Goal: Book appointment/travel/reservation

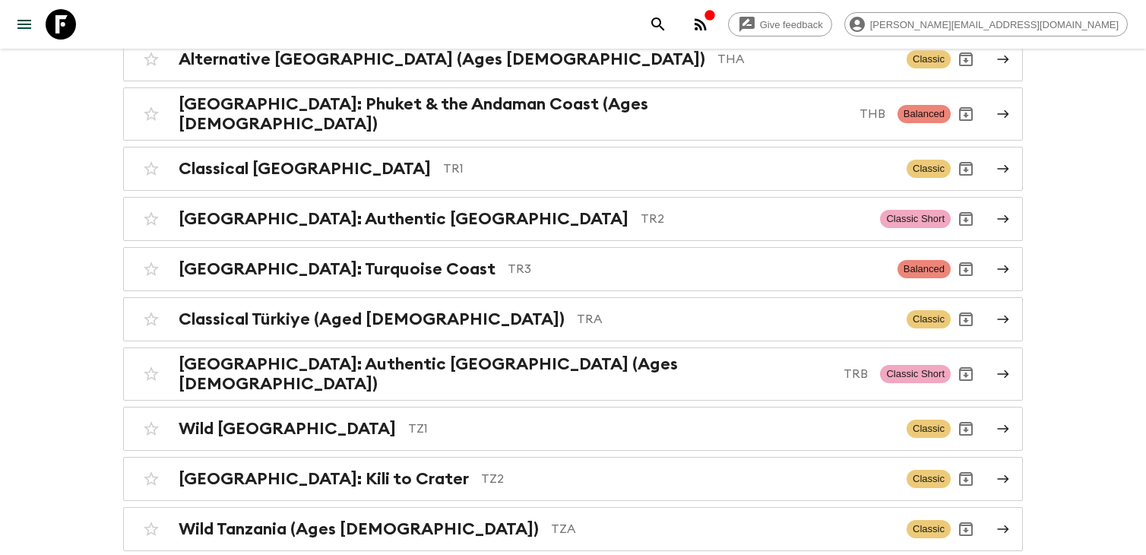
scroll to position [3781, 0]
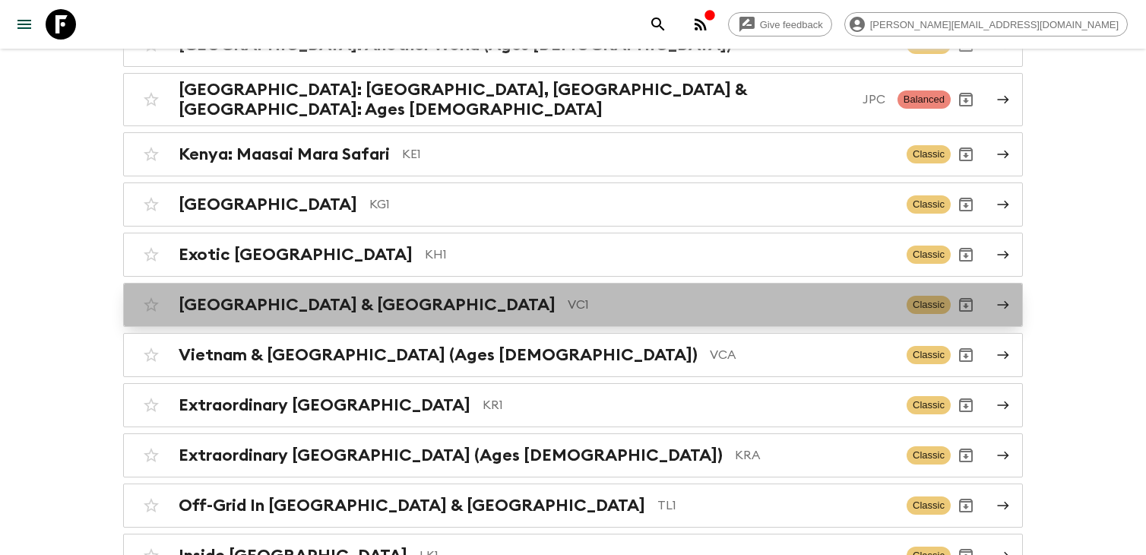
click at [635, 296] on p "VC1" at bounding box center [731, 305] width 327 height 18
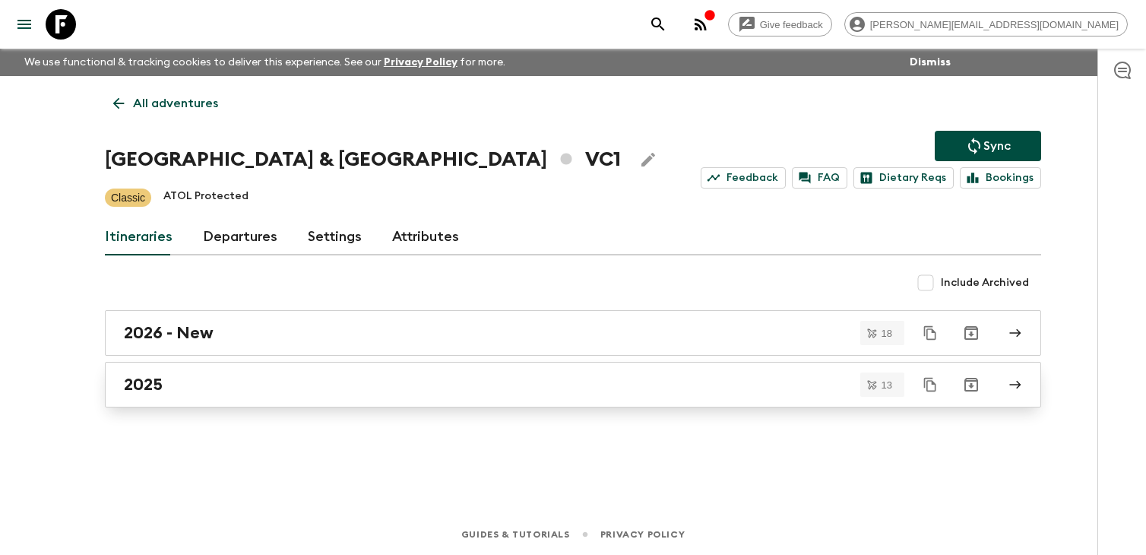
click at [495, 385] on div "2025" at bounding box center [559, 385] width 870 height 20
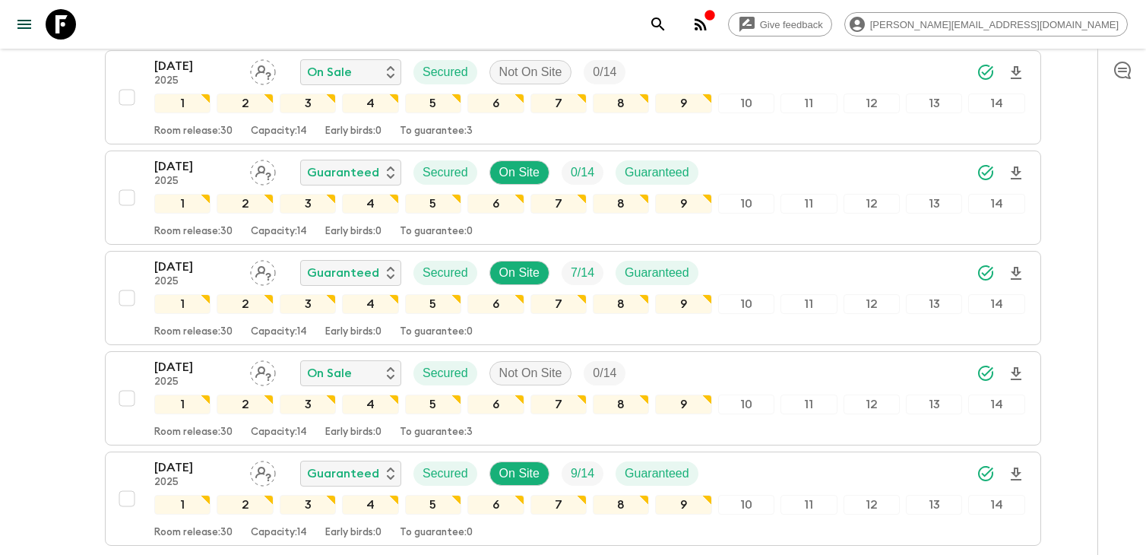
scroll to position [1090, 0]
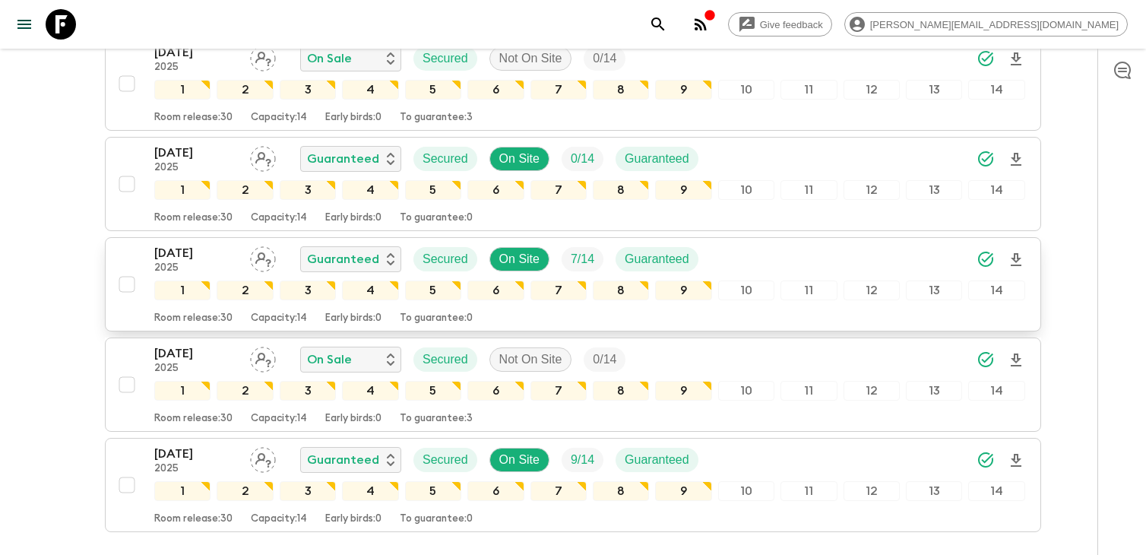
click at [204, 257] on p "21 Dec 2025" at bounding box center [196, 253] width 84 height 18
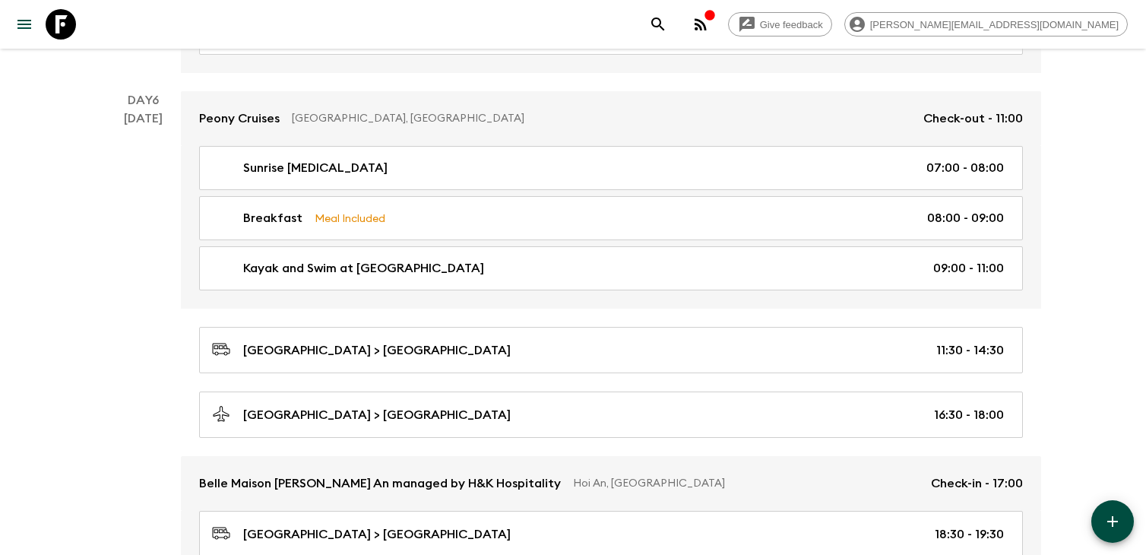
scroll to position [3330, 0]
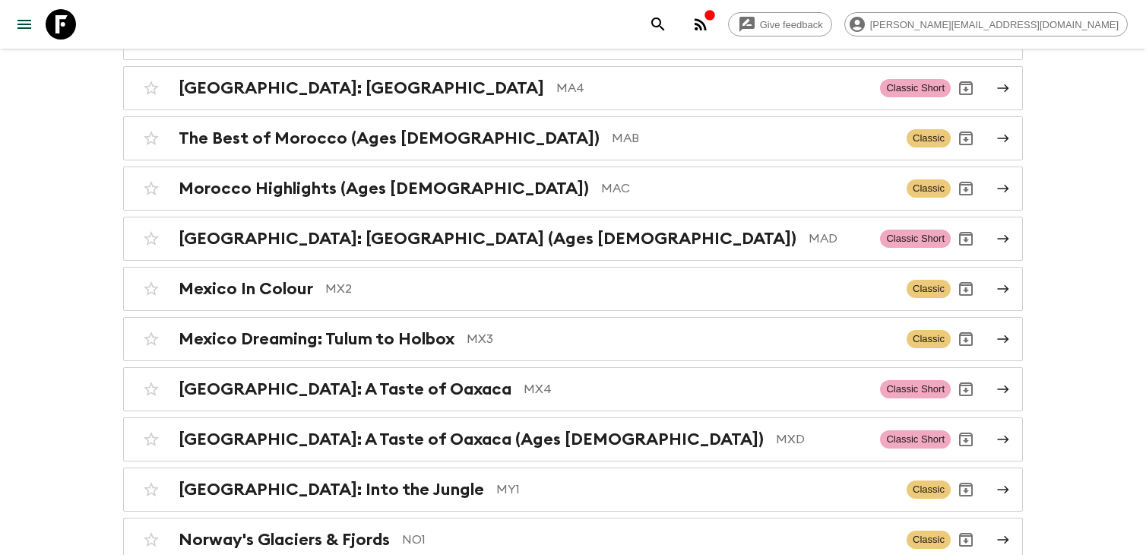
scroll to position [4456, 0]
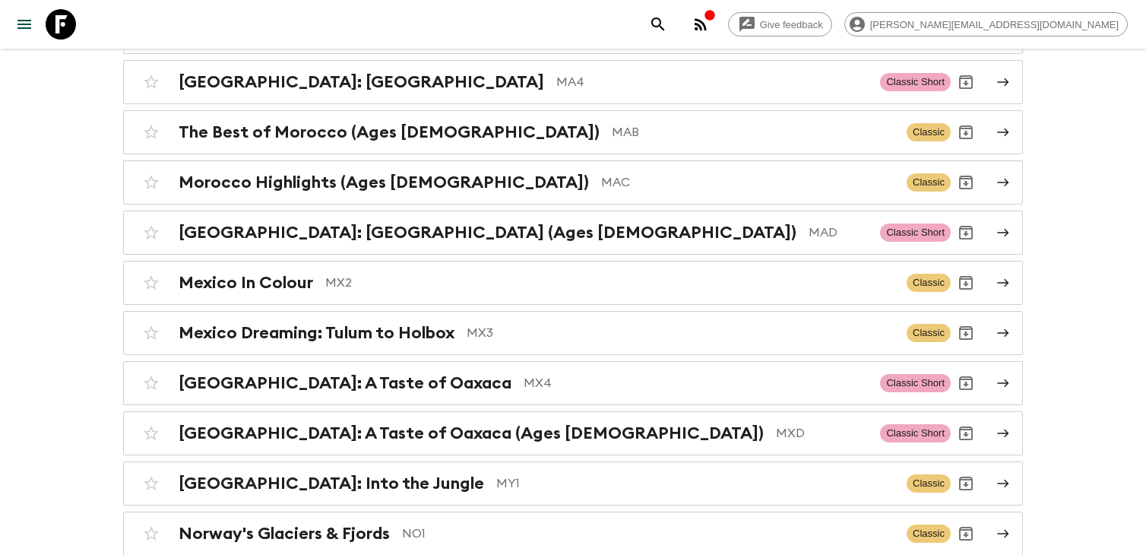
click at [496, 474] on p "MY1" at bounding box center [695, 483] width 398 height 18
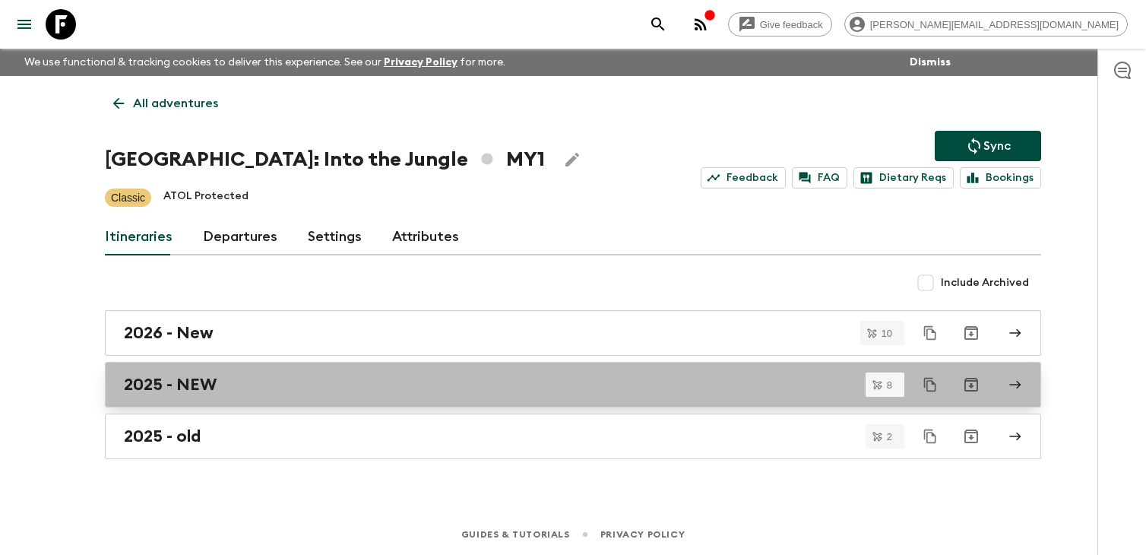
click at [404, 396] on link "2025 - NEW" at bounding box center [573, 385] width 937 height 46
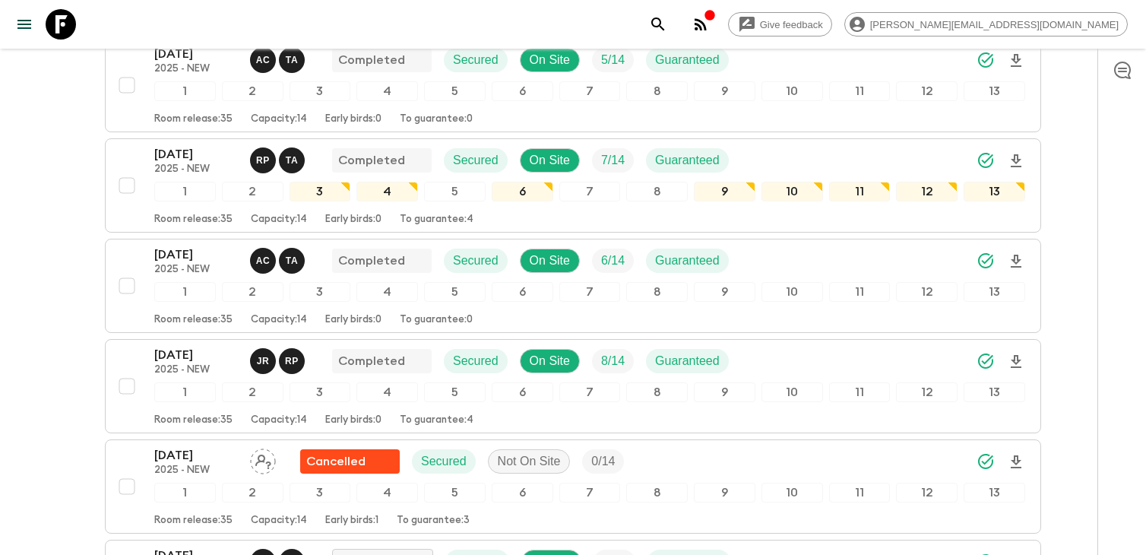
scroll to position [287, 0]
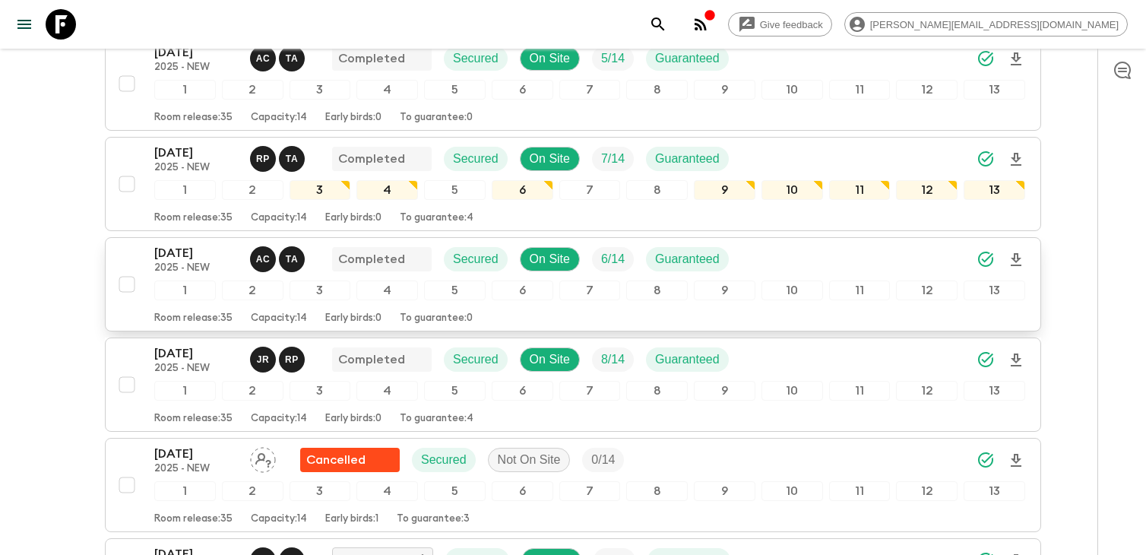
click at [186, 275] on div "18 Aug 2025 2025 - NEW A C T A Completed Secured On Site 6 / 14 Guaranteed 1 2 …" at bounding box center [589, 284] width 871 height 81
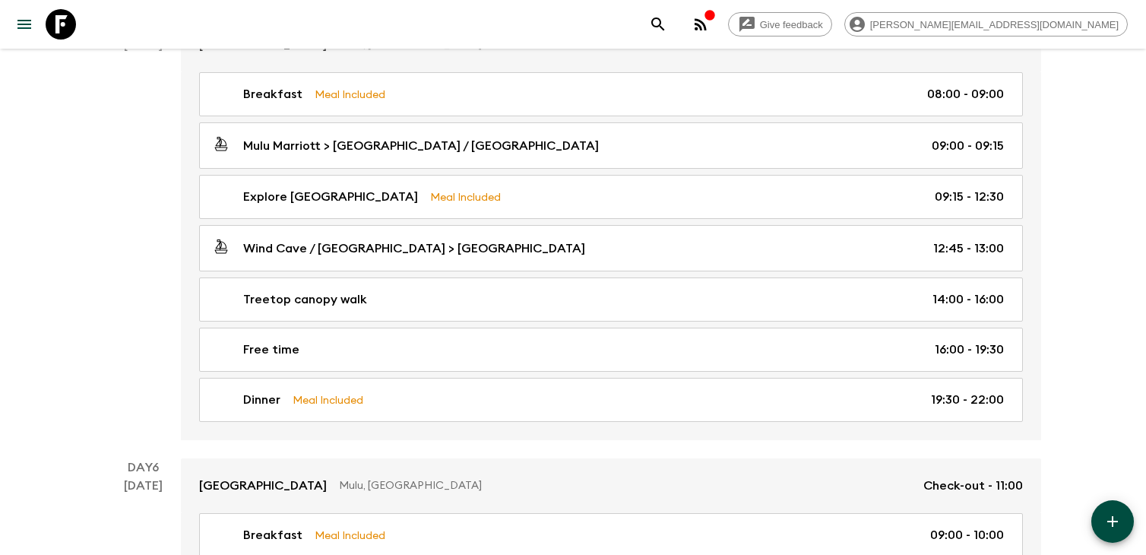
scroll to position [2265, 0]
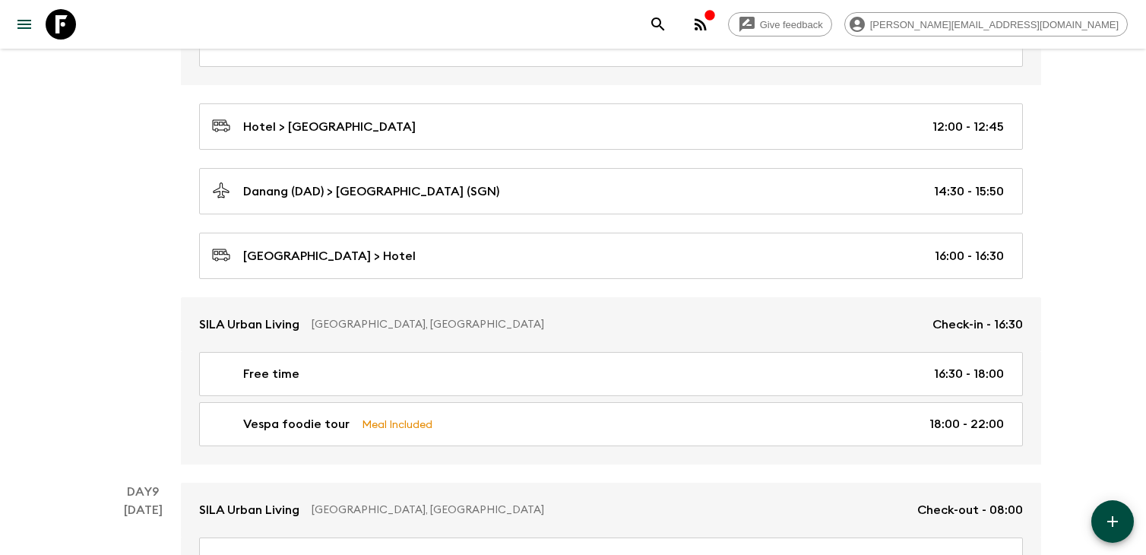
scroll to position [3194, 0]
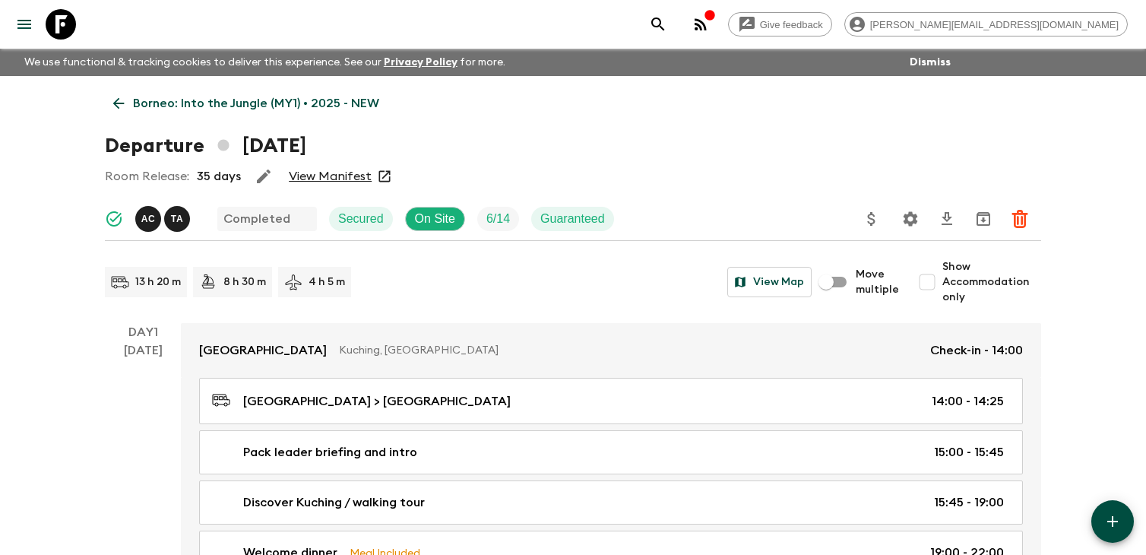
scroll to position [2265, 0]
